Goal: Answer question/provide support: Share knowledge or assist other users

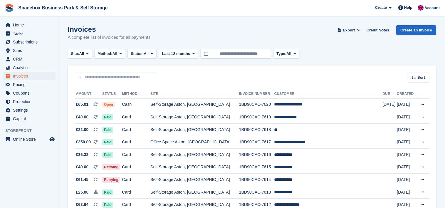
scroll to position [549, 0]
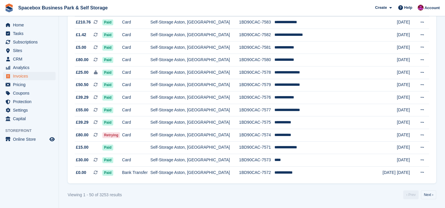
click at [310, 193] on div "Viewing 1 - 50 of 3253 results ‹ Prev Next ›" at bounding box center [252, 195] width 369 height 9
click at [280, 197] on div "Viewing 1 - 50 of 3253 results ‹ Prev Next ›" at bounding box center [252, 195] width 369 height 9
click at [29, 25] on span "Home" at bounding box center [30, 25] width 35 height 8
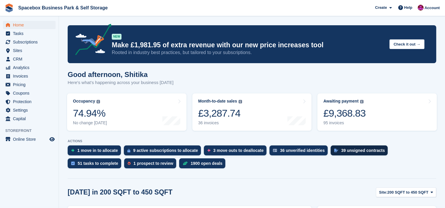
click at [342, 151] on div "39 unsigned contracts" at bounding box center [364, 150] width 44 height 5
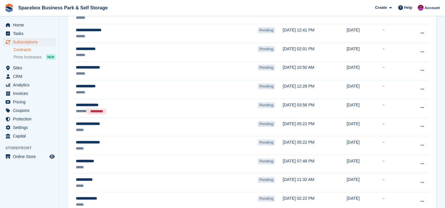
scroll to position [204, 0]
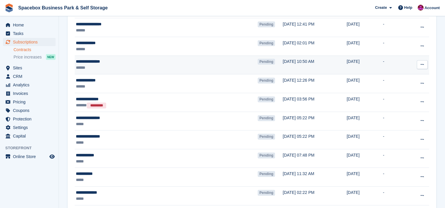
click at [283, 66] on td "30 Aug, 10:50 AM" at bounding box center [315, 65] width 64 height 19
click at [283, 62] on td "30 Aug, 10:50 AM" at bounding box center [315, 65] width 64 height 19
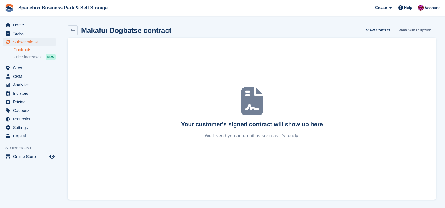
click at [417, 28] on link "View Subscription" at bounding box center [416, 30] width 38 height 10
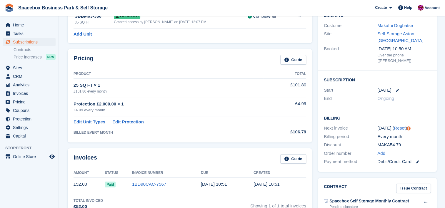
scroll to position [55, 0]
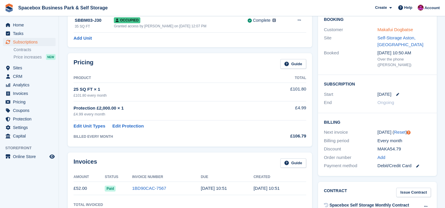
click at [400, 28] on link "Makafui Dogbatse" at bounding box center [396, 29] width 36 height 5
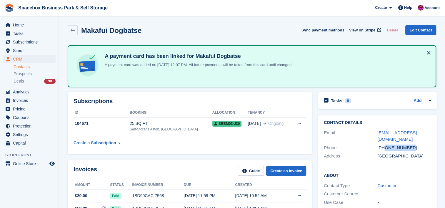
drag, startPoint x: 411, startPoint y: 145, endPoint x: 385, endPoint y: 145, distance: 26.2
click at [385, 145] on div "+447307630908" at bounding box center [405, 148] width 54 height 7
click at [172, 156] on div "Subscriptions ID Booking Allocation Tenancy 104671 25 SQ FT Self-Storage Aston,…" at bounding box center [190, 123] width 251 height 68
click at [155, 110] on th "Booking" at bounding box center [171, 112] width 83 height 9
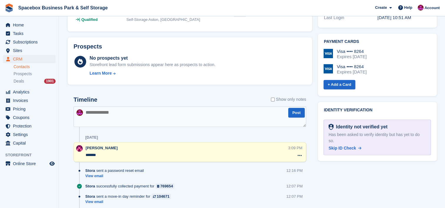
scroll to position [267, 0]
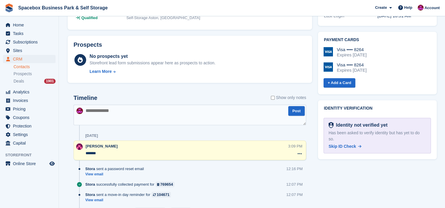
click at [197, 119] on textarea at bounding box center [190, 115] width 233 height 21
click at [185, 114] on textarea "**********" at bounding box center [190, 115] width 233 height 21
type textarea "**********"
click at [298, 114] on button "Post" at bounding box center [297, 111] width 16 height 10
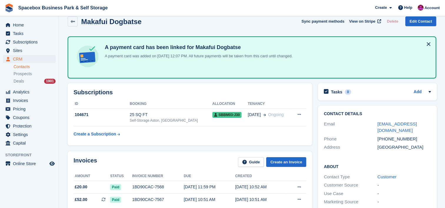
scroll to position [0, 0]
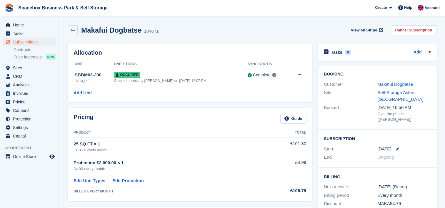
scroll to position [55, 0]
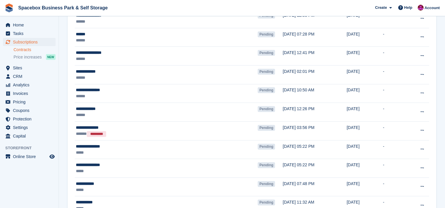
scroll to position [173, 0]
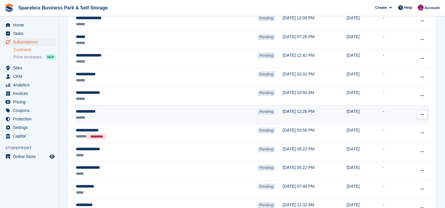
click at [186, 113] on div "**********" at bounding box center [139, 112] width 126 height 6
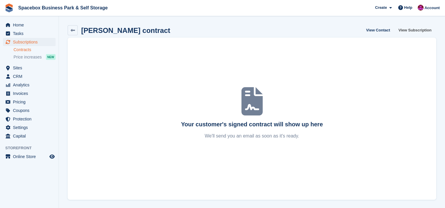
click at [428, 28] on link "View Subscription" at bounding box center [416, 30] width 38 height 10
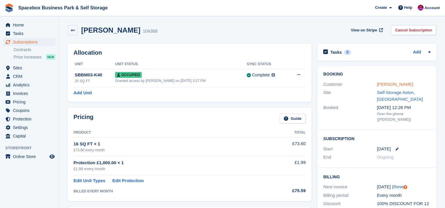
click at [390, 84] on link "Louise Hewins" at bounding box center [395, 84] width 36 height 5
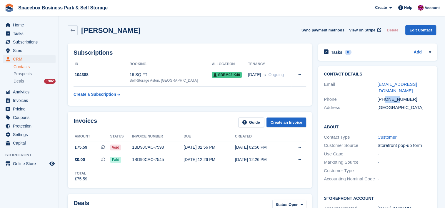
drag, startPoint x: 385, startPoint y: 100, endPoint x: 396, endPoint y: 99, distance: 10.6
click at [396, 99] on div "+447777797764" at bounding box center [405, 99] width 54 height 7
drag, startPoint x: 396, startPoint y: 99, endPoint x: 402, endPoint y: 101, distance: 6.3
click at [402, 101] on div "+447777797764" at bounding box center [405, 99] width 54 height 7
click at [111, 109] on div "Invoices Guide Create an Invoice Amount Status Invoice number Due Created £75.5…" at bounding box center [190, 150] width 251 height 82
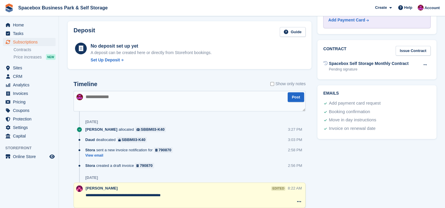
scroll to position [283, 0]
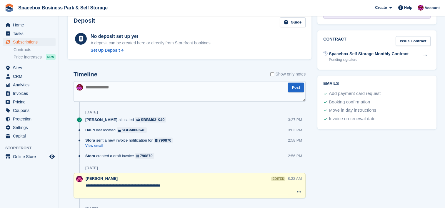
click at [161, 93] on textarea at bounding box center [190, 91] width 232 height 21
type textarea "**********"
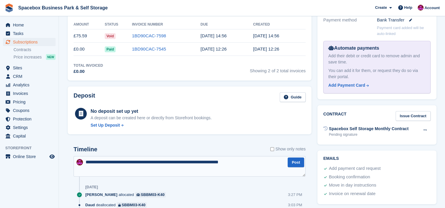
scroll to position [220, 0]
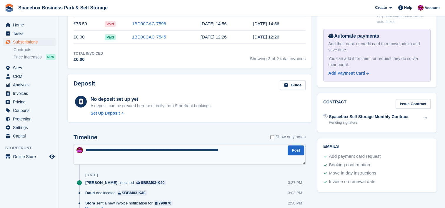
drag, startPoint x: 242, startPoint y: 150, endPoint x: 72, endPoint y: 153, distance: 169.6
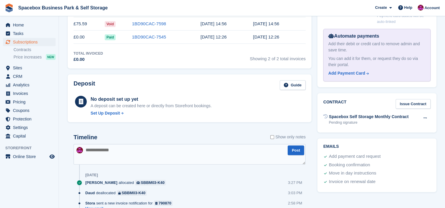
click at [117, 136] on div "Timeline Show only notes" at bounding box center [190, 139] width 232 height 10
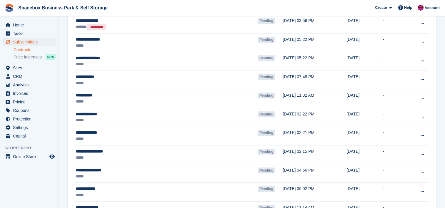
scroll to position [291, 0]
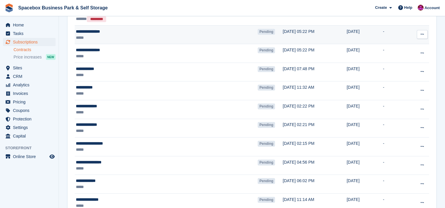
click at [297, 36] on td "[DATE] 05:22 PM" at bounding box center [315, 34] width 64 height 19
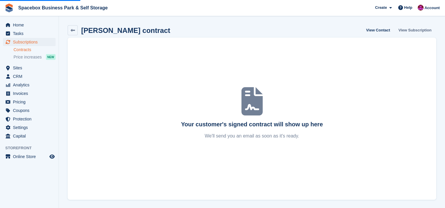
click at [412, 32] on link "View Subscription" at bounding box center [416, 30] width 38 height 10
click at [429, 30] on link "View Subscription" at bounding box center [416, 30] width 38 height 10
click at [422, 28] on link "View Subscription" at bounding box center [416, 30] width 38 height 10
click at [419, 28] on link "View Subscription" at bounding box center [416, 30] width 38 height 10
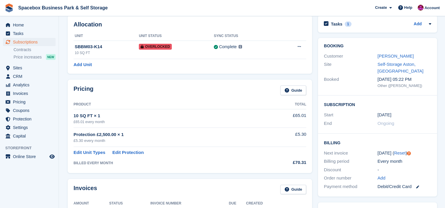
scroll to position [47, 0]
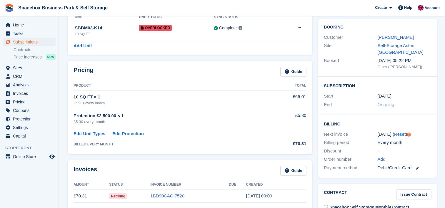
click at [274, 123] on td "£5.30" at bounding box center [288, 118] width 38 height 19
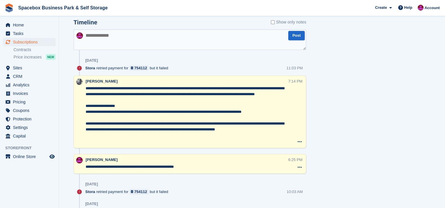
scroll to position [322, 0]
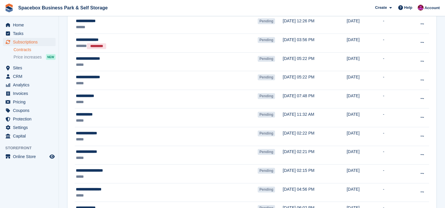
scroll to position [267, 0]
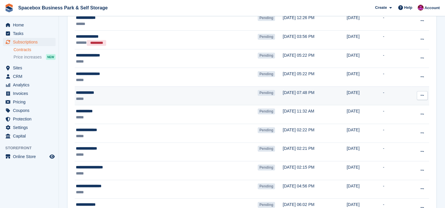
click at [258, 97] on td "Pending" at bounding box center [270, 96] width 25 height 19
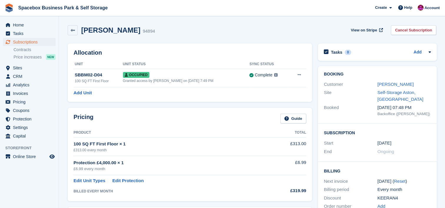
scroll to position [8, 0]
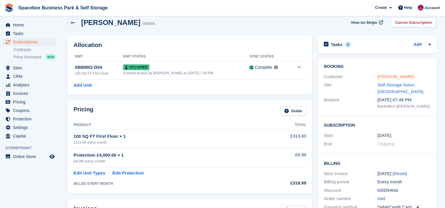
click at [380, 75] on link "[PERSON_NAME]" at bounding box center [396, 76] width 36 height 5
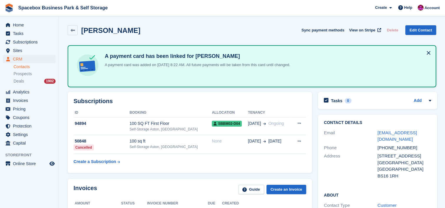
click at [106, 98] on h2 "Subscriptions" at bounding box center [190, 101] width 233 height 7
click at [120, 132] on td "94894" at bounding box center [102, 126] width 56 height 18
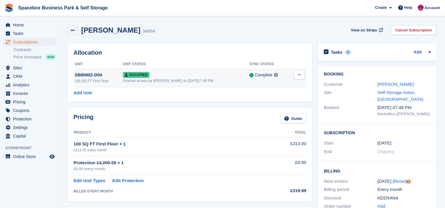
click at [113, 80] on div "100 SQ FT First Floor" at bounding box center [99, 81] width 48 height 5
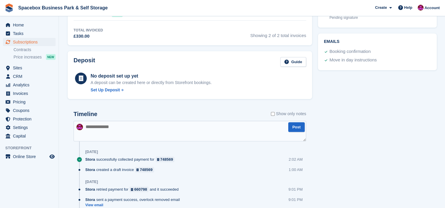
scroll to position [243, 0]
click at [165, 130] on textarea at bounding box center [190, 131] width 233 height 21
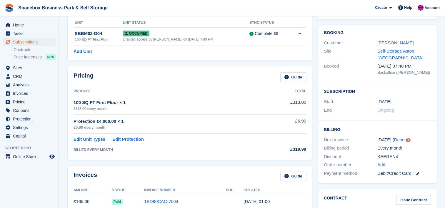
scroll to position [0, 0]
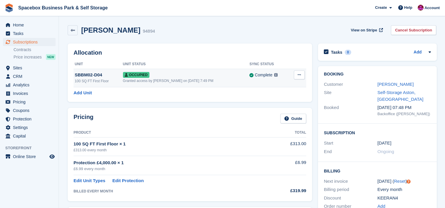
click at [188, 84] on td "Occupied Granted access by SUDIPTA VIRMANI on 10th Jul, 7:49 PM" at bounding box center [186, 78] width 127 height 18
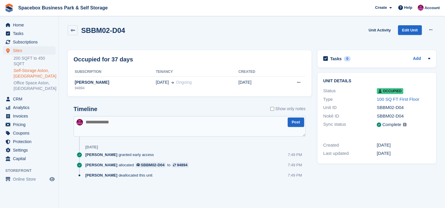
click at [156, 125] on textarea at bounding box center [190, 126] width 232 height 21
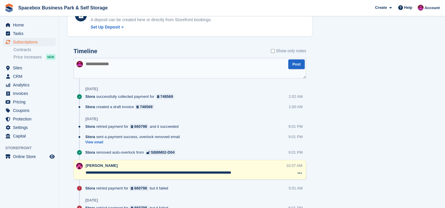
scroll to position [290, 0]
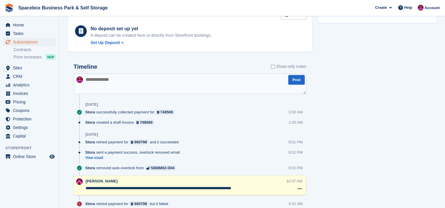
click at [133, 79] on textarea at bounding box center [190, 84] width 233 height 21
type textarea "**********"
click at [300, 80] on button "Post" at bounding box center [297, 80] width 16 height 10
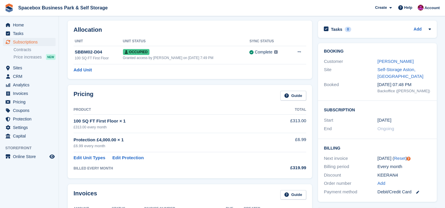
scroll to position [0, 0]
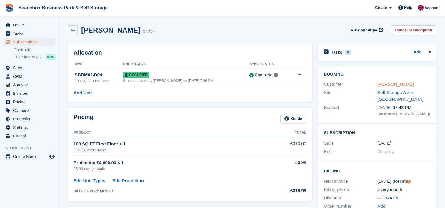
click at [391, 85] on link "[PERSON_NAME]" at bounding box center [396, 84] width 36 height 5
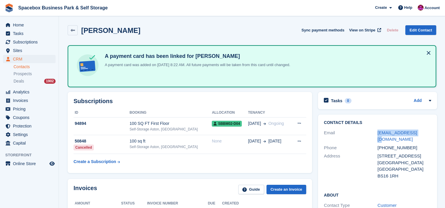
drag, startPoint x: 420, startPoint y: 133, endPoint x: 376, endPoint y: 134, distance: 44.5
click at [376, 134] on div "Email zid02@outlook.com" at bounding box center [377, 136] width 107 height 15
copy div "zid02@outlook.com"
click at [160, 130] on div "Self-Storage Aston, [GEOGRAPHIC_DATA]" at bounding box center [171, 129] width 82 height 5
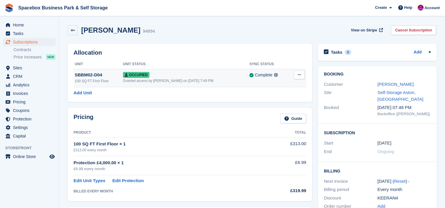
click at [299, 75] on icon at bounding box center [299, 75] width 3 height 4
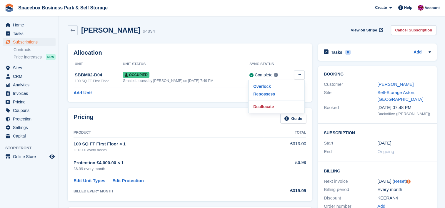
click at [294, 66] on th at bounding box center [297, 64] width 17 height 9
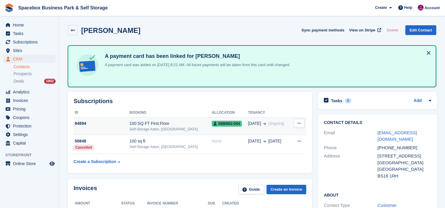
click at [118, 122] on div "94894" at bounding box center [102, 124] width 56 height 6
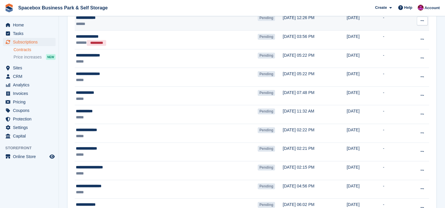
scroll to position [267, 0]
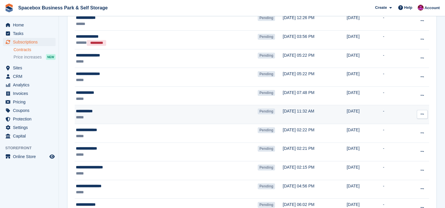
click at [118, 110] on div "**********" at bounding box center [139, 111] width 126 height 6
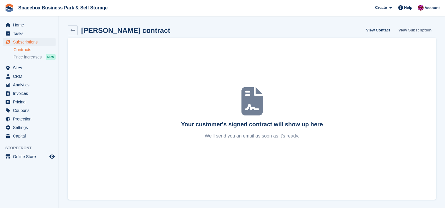
click at [410, 30] on link "View Subscription" at bounding box center [416, 30] width 38 height 10
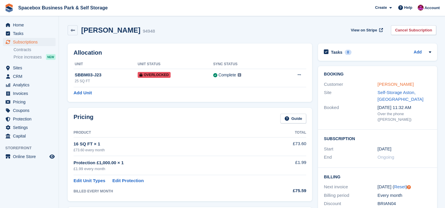
click at [384, 82] on link "Brian nyoto" at bounding box center [396, 84] width 36 height 5
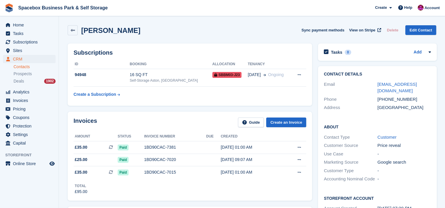
click at [104, 122] on div "Invoices Guide Create an Invoice" at bounding box center [190, 124] width 233 height 13
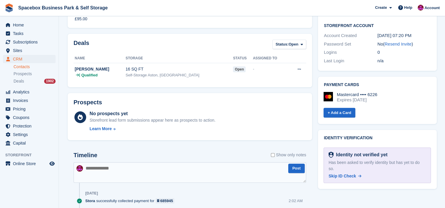
scroll to position [196, 0]
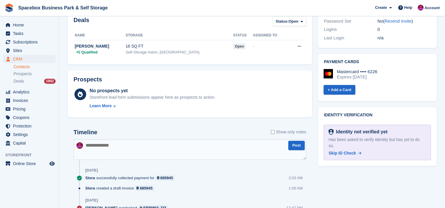
click at [105, 145] on textarea at bounding box center [190, 150] width 233 height 21
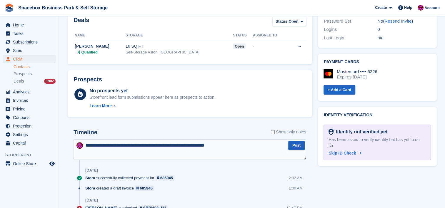
type textarea "**********"
click at [300, 144] on button "Post" at bounding box center [297, 146] width 16 height 10
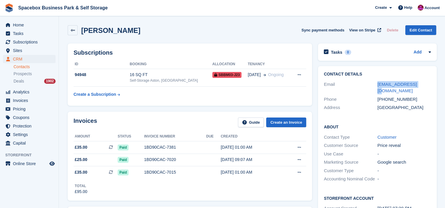
drag, startPoint x: 420, startPoint y: 84, endPoint x: 376, endPoint y: 84, distance: 43.3
click at [376, 84] on div "Email bsnyoto@gmail.com" at bounding box center [377, 87] width 107 height 15
copy div "bsnyoto@gmail.com"
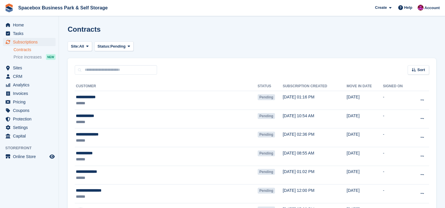
scroll to position [267, 0]
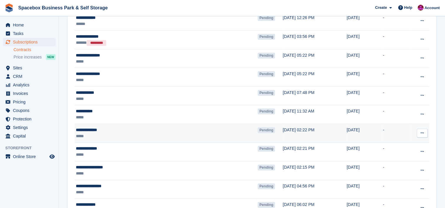
click at [125, 129] on div "**********" at bounding box center [139, 130] width 126 height 6
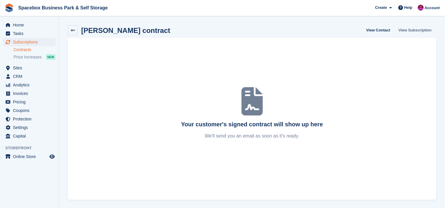
click at [411, 31] on link "View Subscription" at bounding box center [416, 30] width 38 height 10
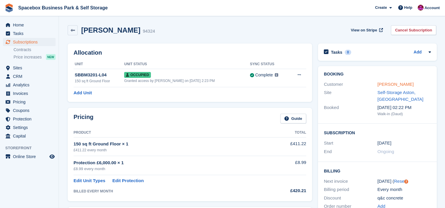
click at [399, 84] on link "HUNAIN TANVEER" at bounding box center [396, 84] width 36 height 5
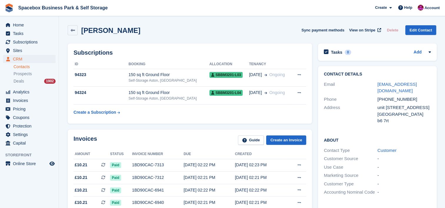
click at [145, 114] on table "ID Booking Allocation Tenancy 94323 150 sq ft Ground Floor Self-Storage Aston, …" at bounding box center [190, 89] width 233 height 58
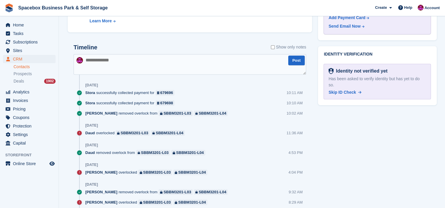
scroll to position [314, 0]
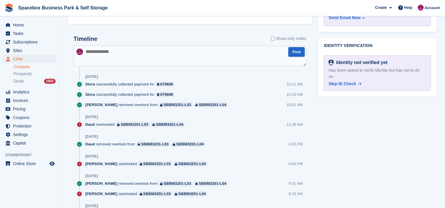
click at [138, 54] on textarea at bounding box center [190, 56] width 233 height 21
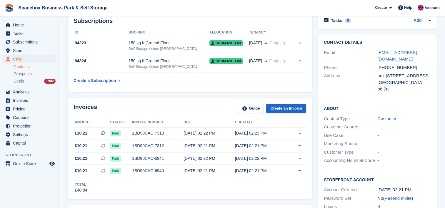
scroll to position [0, 0]
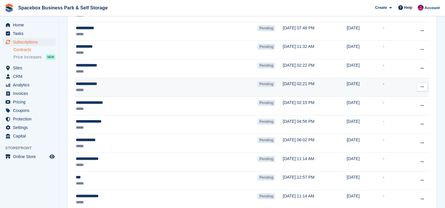
scroll to position [337, 0]
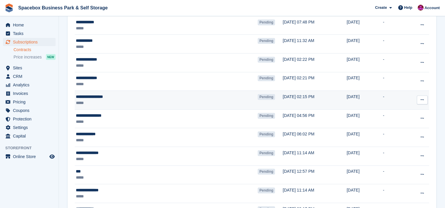
click at [141, 100] on div "*****" at bounding box center [139, 103] width 126 height 6
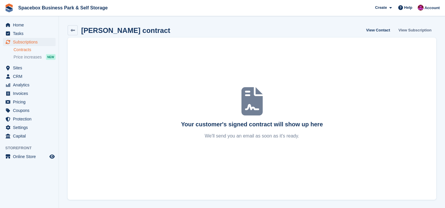
click at [407, 30] on link "View Subscription" at bounding box center [416, 30] width 38 height 10
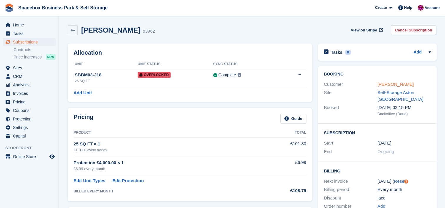
click at [405, 84] on link "[PERSON_NAME]" at bounding box center [396, 84] width 36 height 5
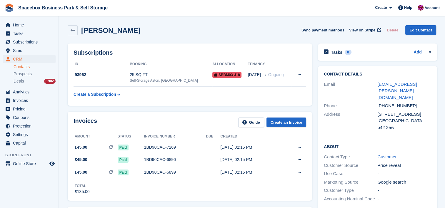
click at [143, 109] on div "Invoices Guide Create an Invoice Amount Status Invoice number Due Created £45.0…" at bounding box center [190, 156] width 251 height 95
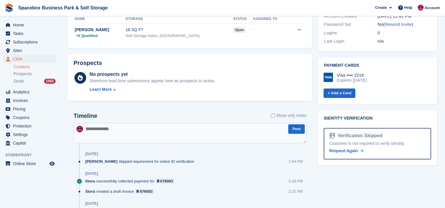
scroll to position [259, 0]
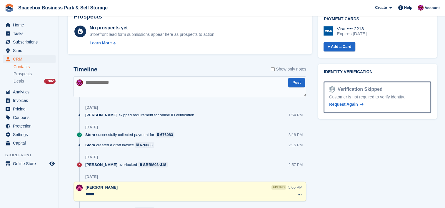
click at [147, 85] on textarea at bounding box center [190, 87] width 233 height 21
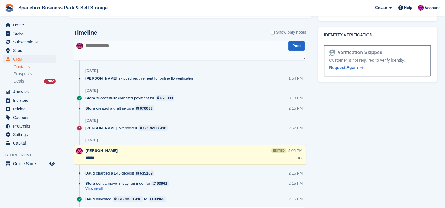
scroll to position [298, 0]
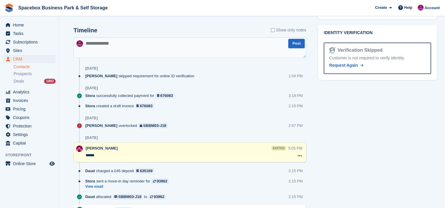
click at [130, 45] on textarea at bounding box center [190, 47] width 233 height 21
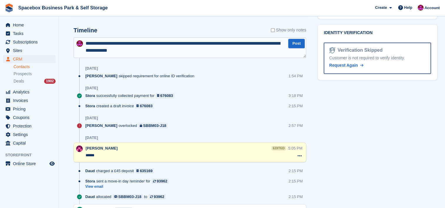
drag, startPoint x: 195, startPoint y: 42, endPoint x: 191, endPoint y: 38, distance: 5.8
click at [261, 44] on textarea "**********" at bounding box center [190, 47] width 233 height 21
click at [115, 51] on textarea "**********" at bounding box center [190, 47] width 233 height 21
click at [95, 44] on textarea "**********" at bounding box center [190, 47] width 233 height 21
click at [106, 42] on textarea "**********" at bounding box center [190, 47] width 233 height 21
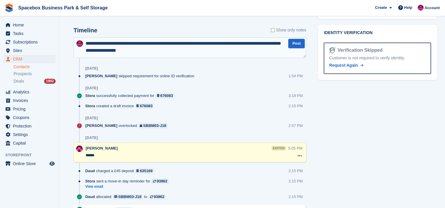
click at [110, 45] on textarea "**********" at bounding box center [190, 47] width 233 height 21
click at [107, 45] on textarea "**********" at bounding box center [190, 47] width 233 height 21
type textarea "**********"
click at [294, 44] on button "Post" at bounding box center [297, 44] width 16 height 10
